Goal: Information Seeking & Learning: Check status

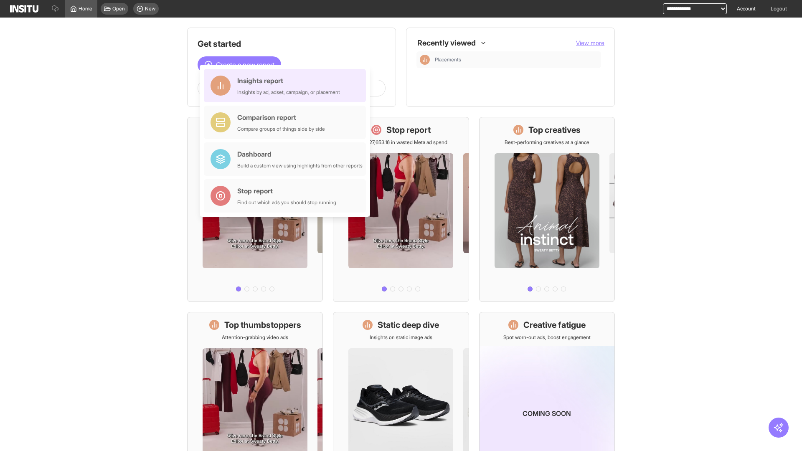
click at [287, 86] on div "Insights report Insights by ad, adset, campaign, or placement" at bounding box center [288, 86] width 103 height 20
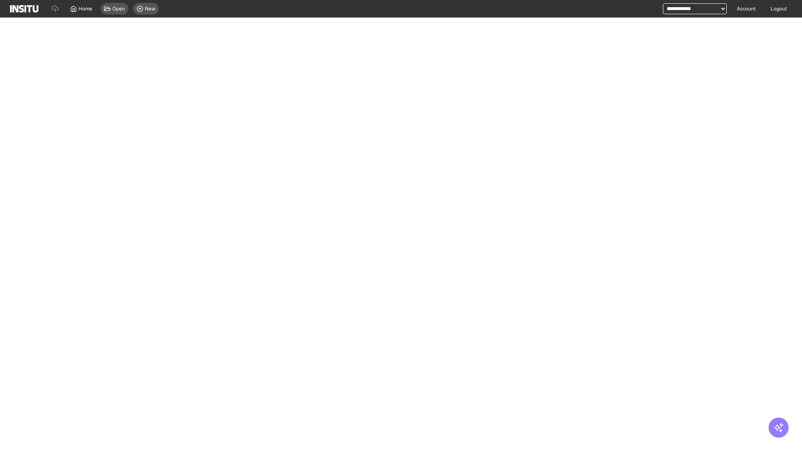
select select "**"
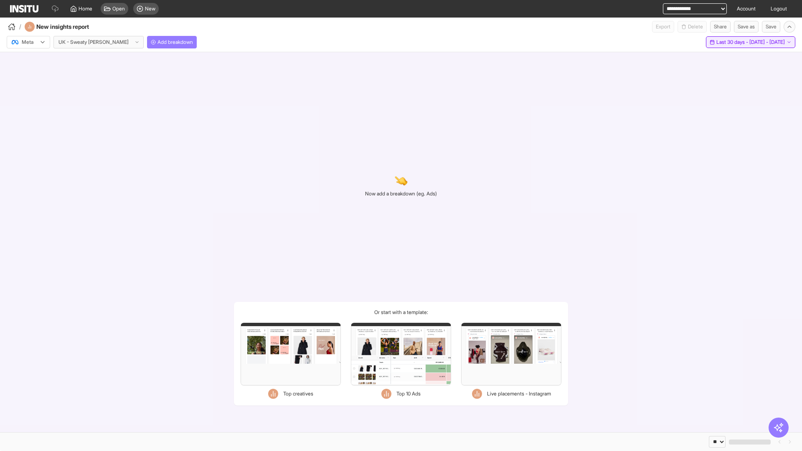
click at [733, 42] on span "Last 30 days - [DATE] - [DATE]" at bounding box center [751, 42] width 69 height 7
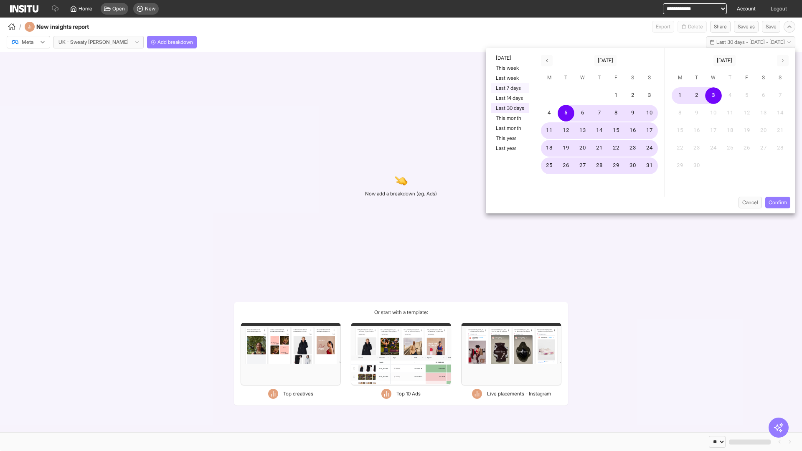
click at [509, 88] on button "Last 7 days" at bounding box center [510, 88] width 38 height 10
